Goal: Check status

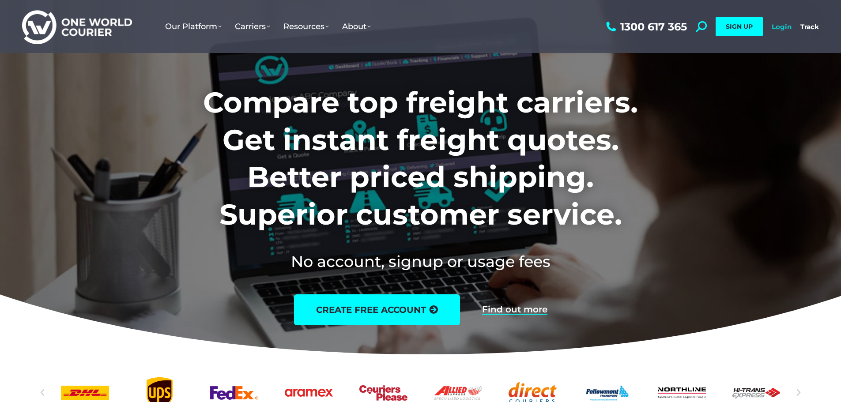
click at [788, 26] on link "Login" at bounding box center [782, 27] width 20 height 8
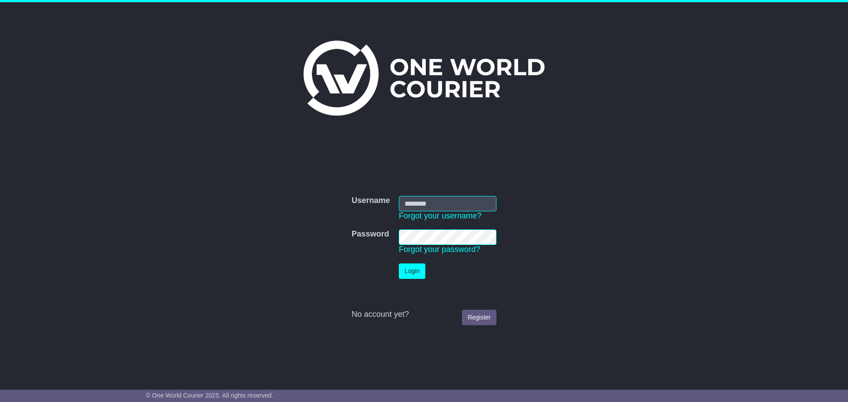
type input "**********"
click at [405, 276] on button "Login" at bounding box center [412, 271] width 26 height 15
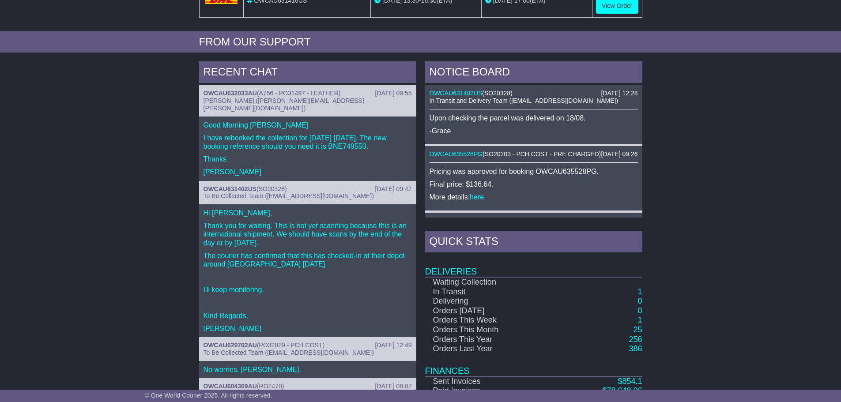
scroll to position [194, 0]
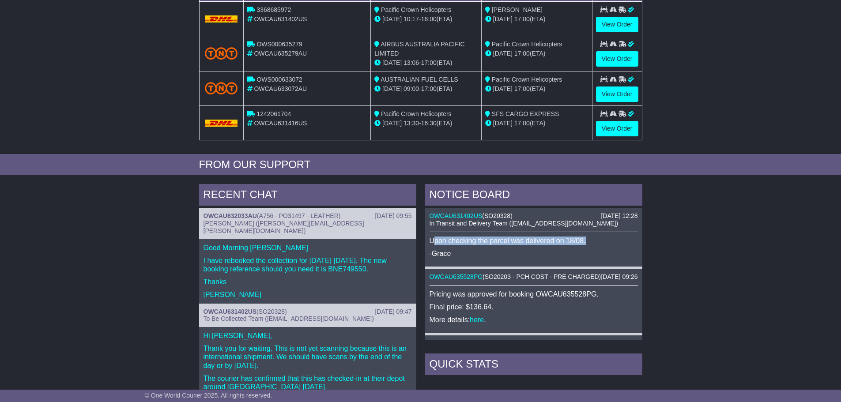
drag, startPoint x: 435, startPoint y: 237, endPoint x: 590, endPoint y: 243, distance: 155.0
click at [590, 243] on p "Upon checking the parcel was delivered on 18/08." at bounding box center [534, 241] width 208 height 8
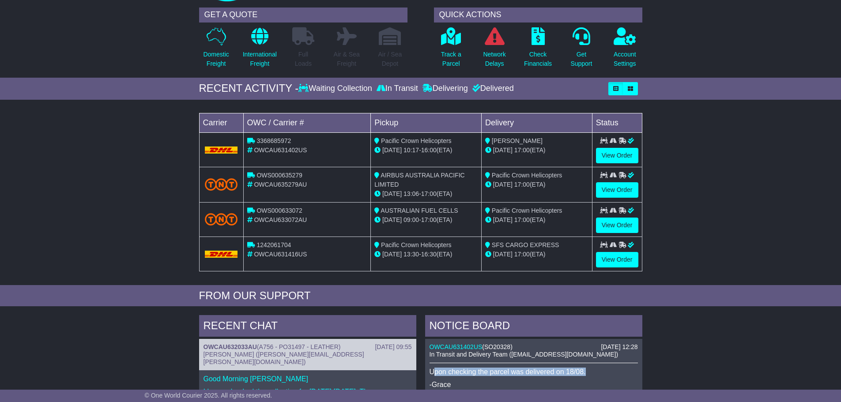
scroll to position [0, 0]
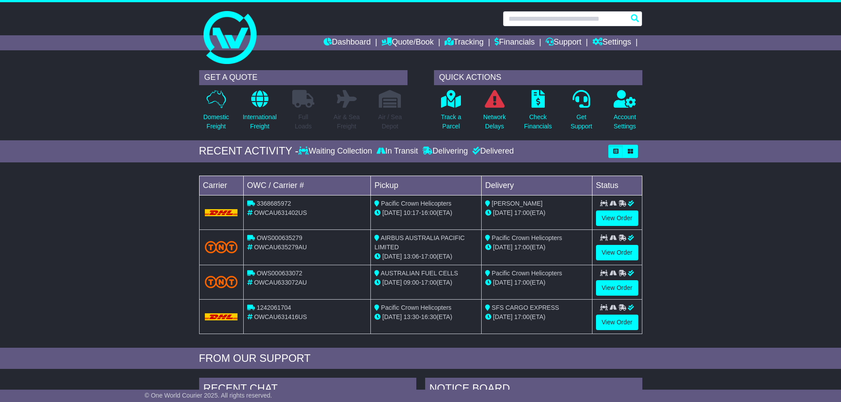
click at [548, 13] on input "text" at bounding box center [572, 18] width 139 height 15
paste input "**********"
type input "**********"
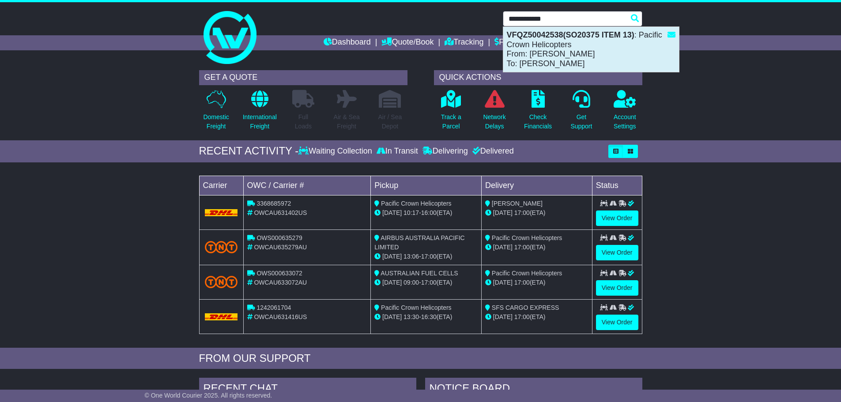
click at [602, 40] on div "VFQZ50042538(SO20375 ITEM 13) : Pacific Crown Helicopters From: JASON BONEBREAK…" at bounding box center [591, 49] width 176 height 45
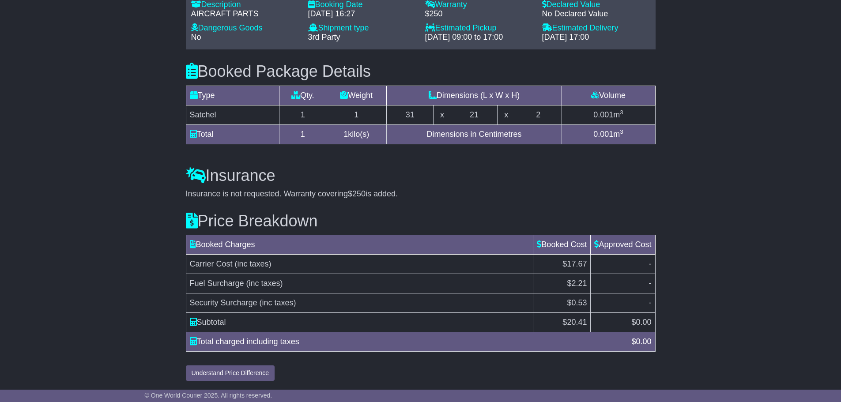
scroll to position [670, 0]
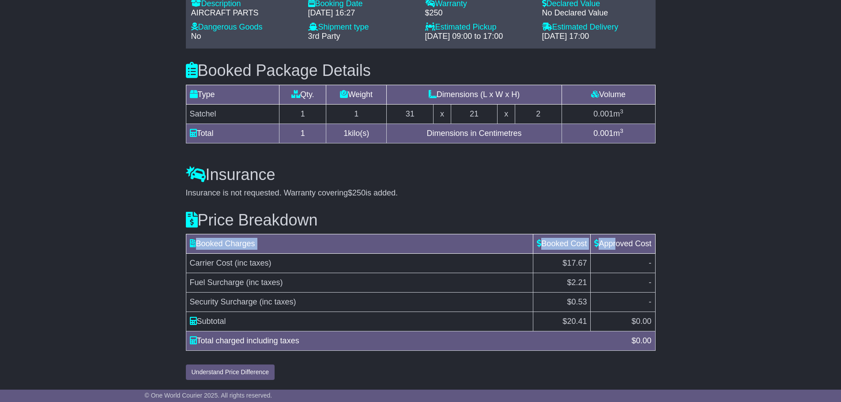
drag, startPoint x: 611, startPoint y: 245, endPoint x: 683, endPoint y: 247, distance: 72.0
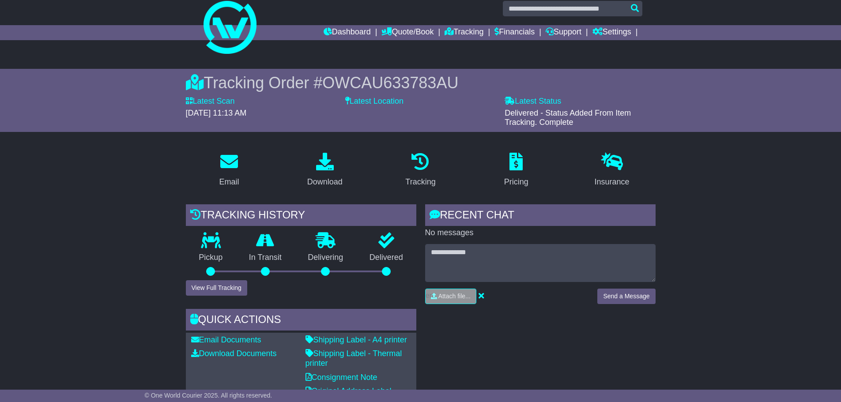
scroll to position [8, 0]
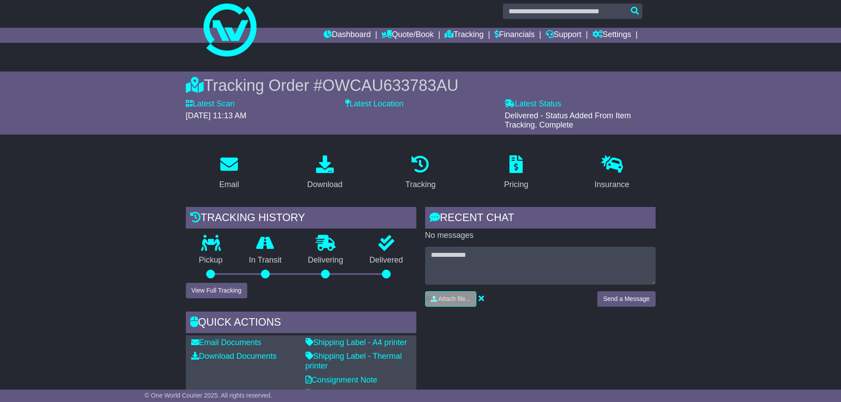
click at [426, 83] on span "OWCAU633783AU" at bounding box center [390, 85] width 136 height 18
copy span "OWCAU633783AU"
